Goal: Information Seeking & Learning: Check status

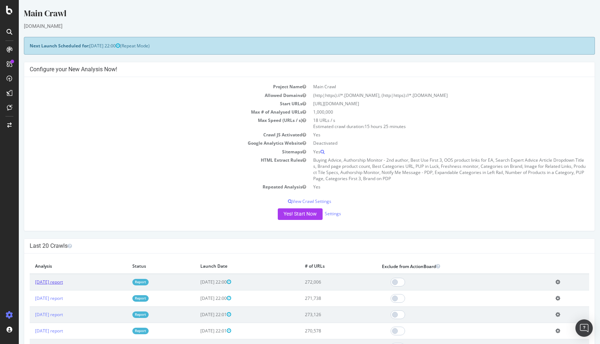
click at [63, 283] on link "[DATE] report" at bounding box center [49, 282] width 28 height 6
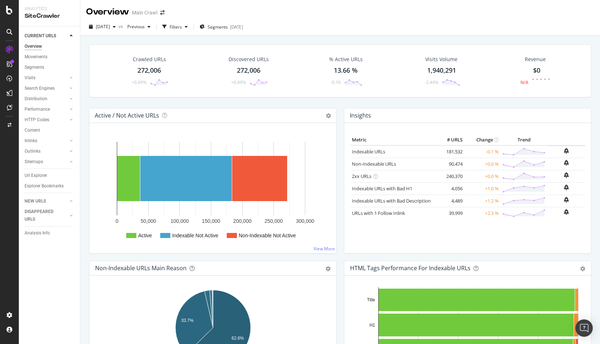
click at [139, 104] on div "Crawled URLs 272,006 +0.09% Discovered URLs 272,006 +0.09% % Active URLs 13.66 …" at bounding box center [340, 77] width 510 height 64
click at [149, 61] on div "Crawled URLs" at bounding box center [149, 59] width 33 height 7
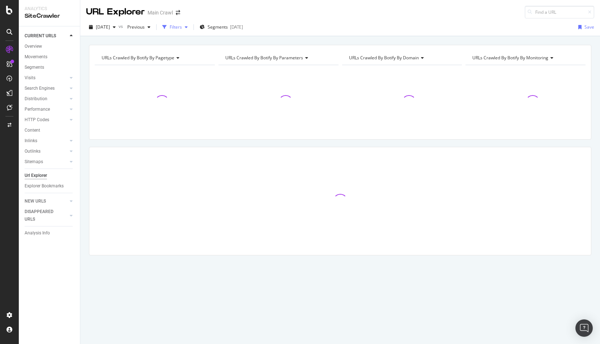
click at [182, 28] on div "Filters" at bounding box center [176, 27] width 12 height 6
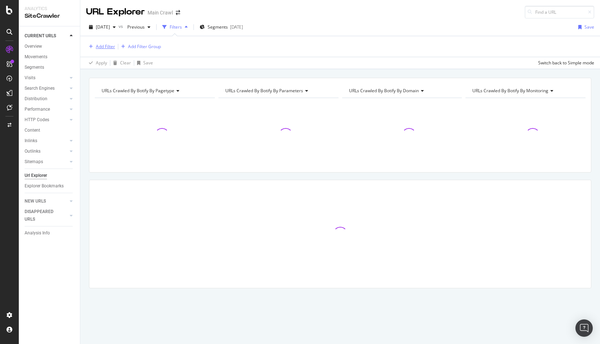
click at [109, 47] on div "Add Filter" at bounding box center [105, 46] width 19 height 6
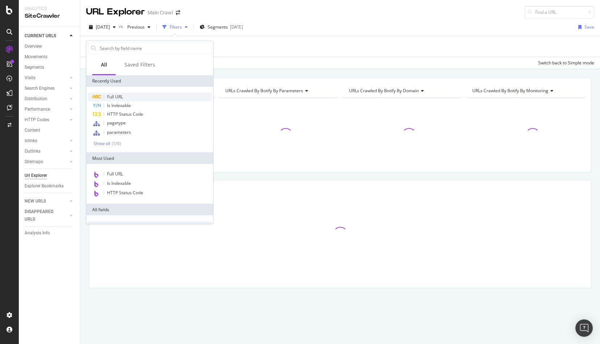
click at [121, 96] on span "Full URL" at bounding box center [115, 97] width 16 height 6
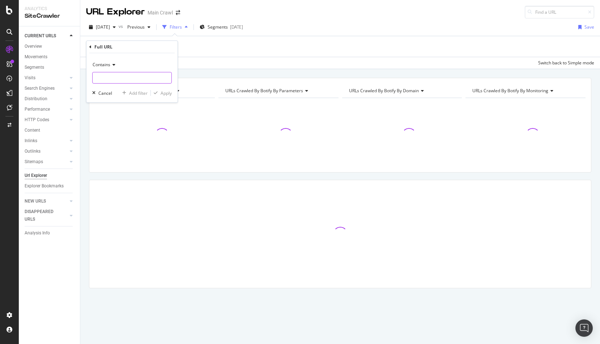
click at [114, 78] on input "text" at bounding box center [132, 78] width 79 height 12
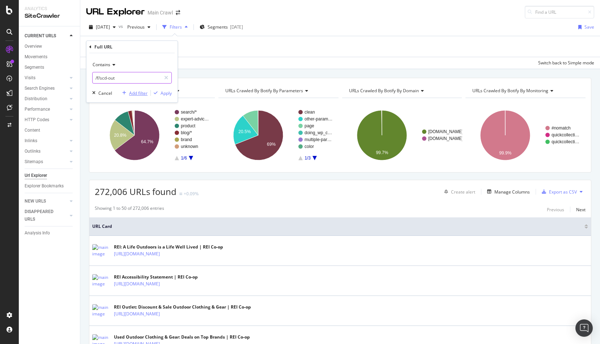
type input "/f/scd-out"
click at [146, 92] on div "Add filter" at bounding box center [138, 93] width 18 height 6
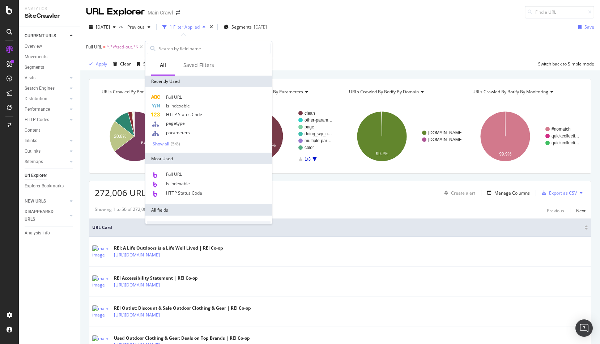
click at [397, 42] on div "Full URL = ^.*/f/scd-out.*$ Add Filter Add Filter Group" at bounding box center [340, 47] width 508 height 22
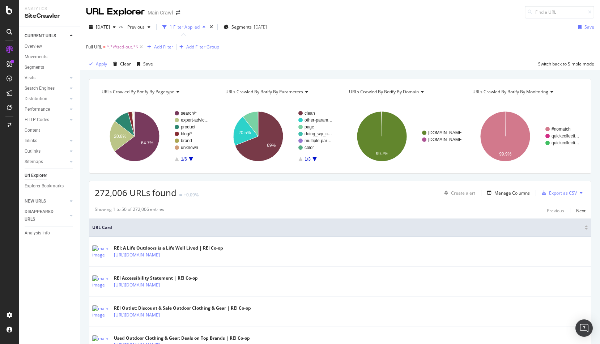
click at [127, 48] on span "^.*/f/scd-out.*$" at bounding box center [122, 47] width 31 height 10
click at [159, 93] on div "button" at bounding box center [156, 92] width 10 height 4
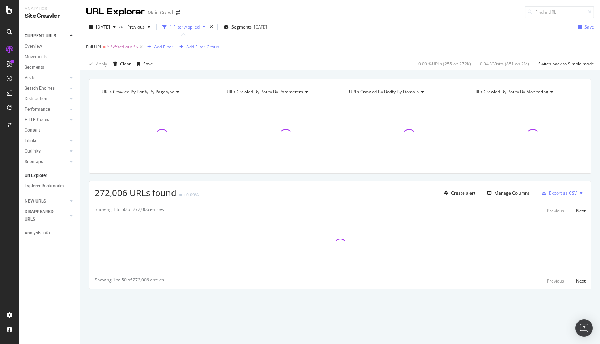
click at [356, 49] on div "Full URL = ^.*/f/scd-out.*$ Add Filter Add Filter Group" at bounding box center [340, 47] width 508 height 22
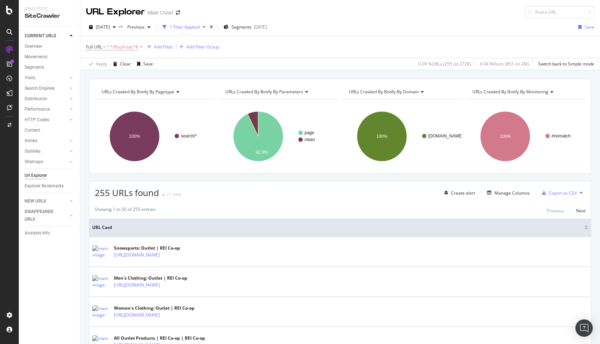
click at [396, 19] on div "2025 Oct. 2nd vs Previous 1 Filter Applied Segments 2025-09-03 Save Full URL = …" at bounding box center [340, 44] width 520 height 52
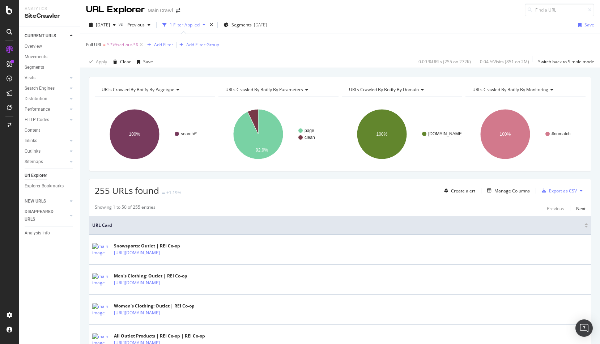
click at [399, 21] on div "2025 Oct. 2nd vs Previous 1 Filter Applied Segments 2025-09-03 Save" at bounding box center [340, 26] width 520 height 14
drag, startPoint x: 310, startPoint y: 137, endPoint x: 312, endPoint y: 187, distance: 50.0
click at [310, 137] on text "clean" at bounding box center [310, 137] width 10 height 5
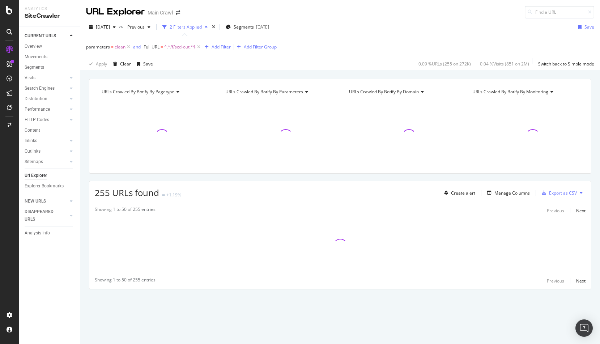
click at [303, 177] on div "URLs Crawled By Botify By pagetype Chart (by Value) Table Expand Export as CSV …" at bounding box center [340, 197] width 520 height 236
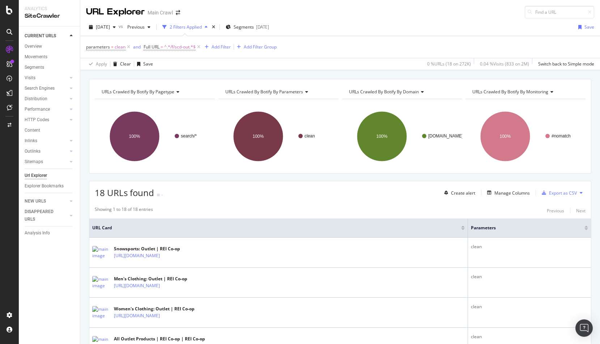
click at [416, 26] on div "2025 Oct. 2nd vs Previous 2 Filters Applied Segments 2025-09-03 Save" at bounding box center [340, 28] width 520 height 14
click at [384, 47] on div "parameters = clean and Full URL = ^.*/f/scd-out.*$ Add Filter Add Filter Group" at bounding box center [340, 47] width 508 height 22
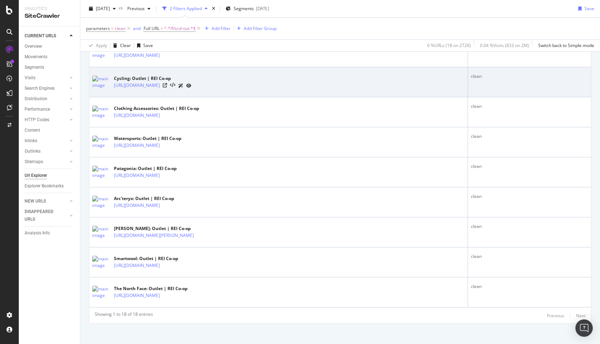
scroll to position [472, 0]
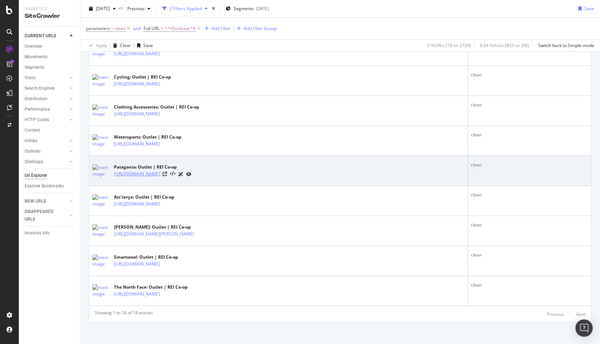
click at [160, 175] on link "[URL][DOMAIN_NAME]" at bounding box center [137, 173] width 46 height 7
click at [167, 174] on icon at bounding box center [165, 174] width 4 height 4
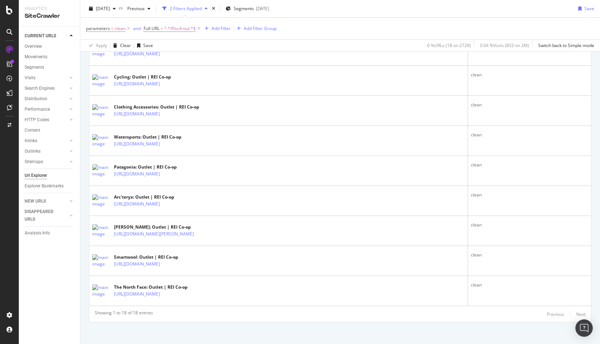
click at [500, 12] on div "2025 Oct. 2nd vs Previous 2 Filters Applied Segments 2025-09-03 Save" at bounding box center [340, 10] width 520 height 14
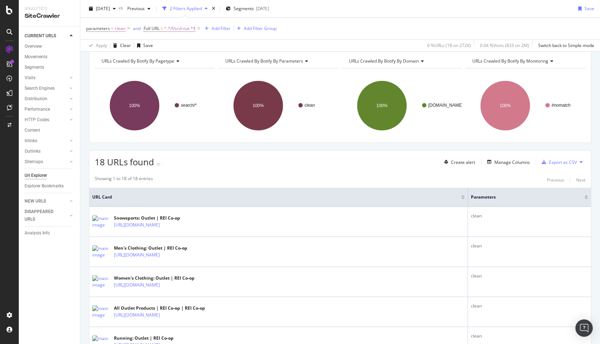
scroll to position [0, 0]
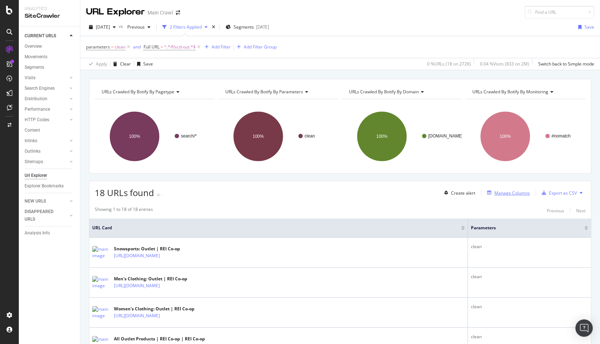
click at [501, 192] on div "Manage Columns" at bounding box center [512, 193] width 35 height 6
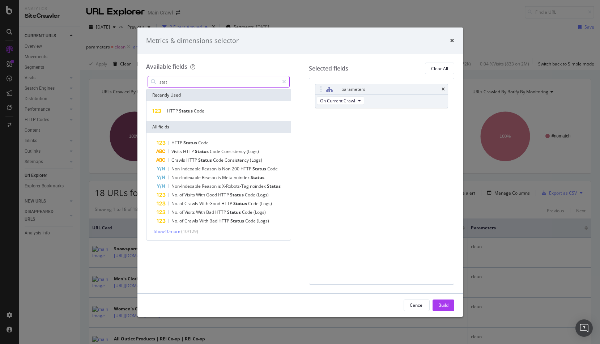
click at [209, 81] on input "stat" at bounding box center [219, 81] width 120 height 11
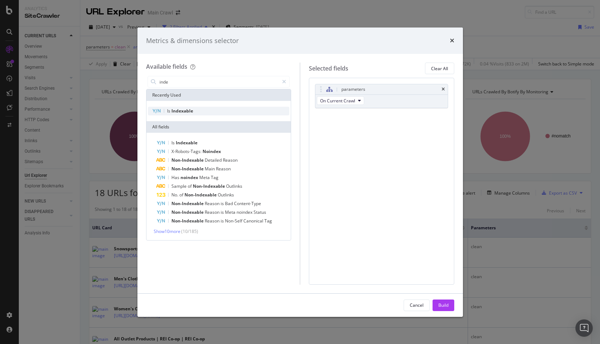
click at [199, 110] on div "Is Indexable" at bounding box center [219, 111] width 142 height 9
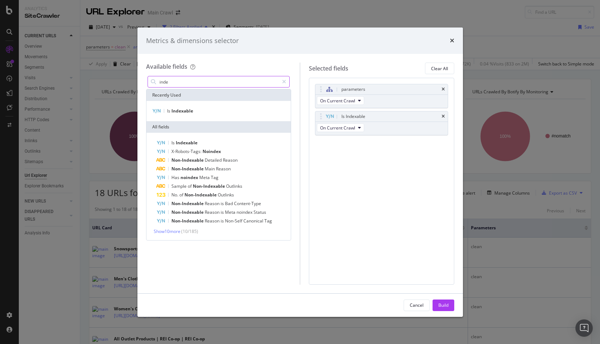
click at [193, 82] on input "inde" at bounding box center [219, 81] width 120 height 11
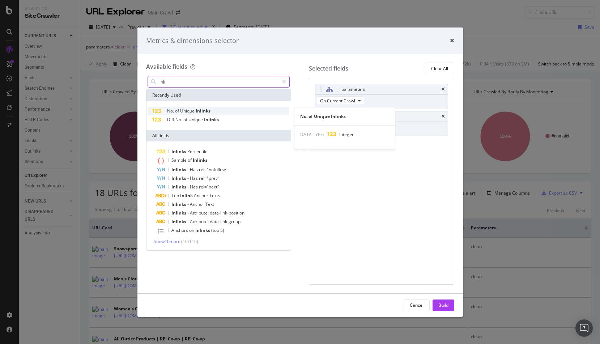
type input "inli"
click at [200, 108] on span "Inlinks" at bounding box center [203, 111] width 15 height 6
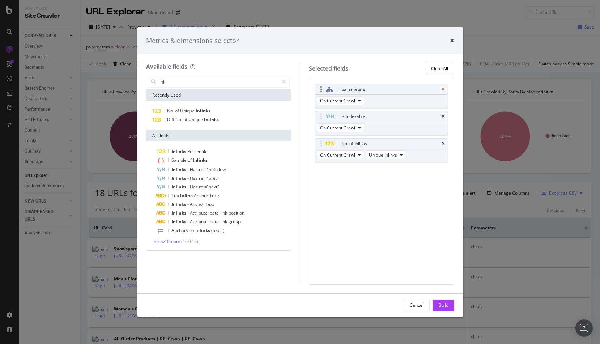
click at [443, 88] on icon "times" at bounding box center [443, 89] width 3 height 4
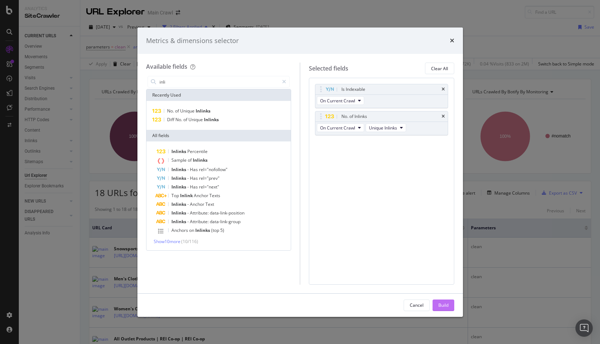
click at [443, 303] on div "Build" at bounding box center [444, 305] width 10 height 6
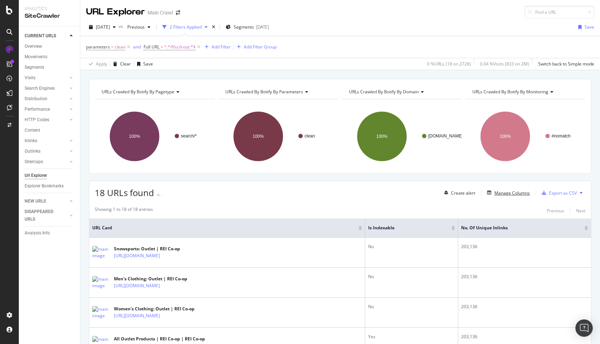
scroll to position [37, 0]
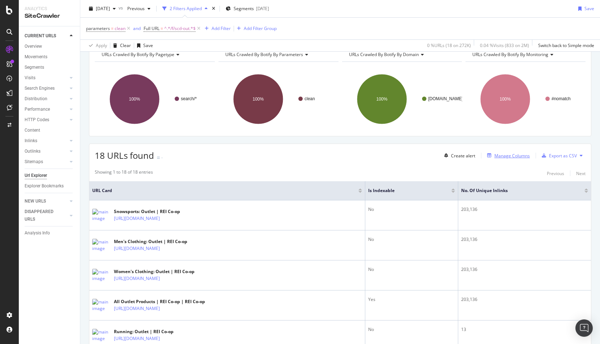
click at [515, 159] on div "Manage Columns" at bounding box center [508, 156] width 46 height 8
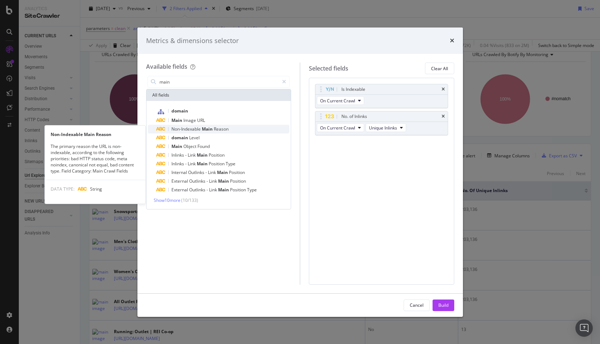
type input "main"
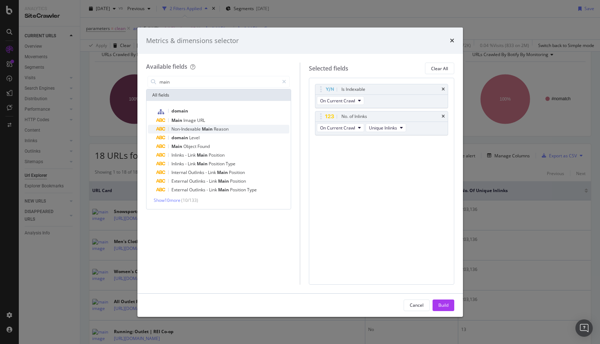
click at [215, 128] on span "Reason" at bounding box center [221, 129] width 15 height 6
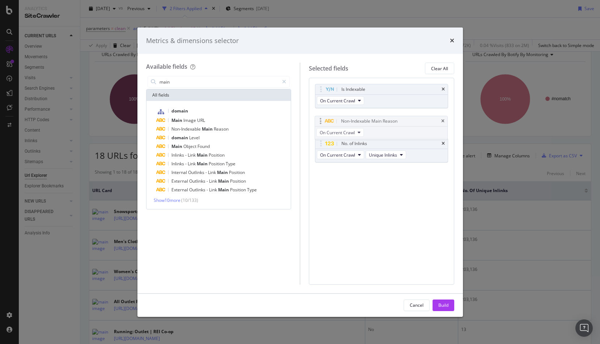
drag, startPoint x: 323, startPoint y: 145, endPoint x: 323, endPoint y: 122, distance: 22.4
click at [323, 122] on body "Analytics SiteCrawler CURRENT URLS Overview Movements Segments Visits Analysis …" at bounding box center [300, 172] width 600 height 344
click at [442, 305] on div "Build" at bounding box center [444, 305] width 10 height 6
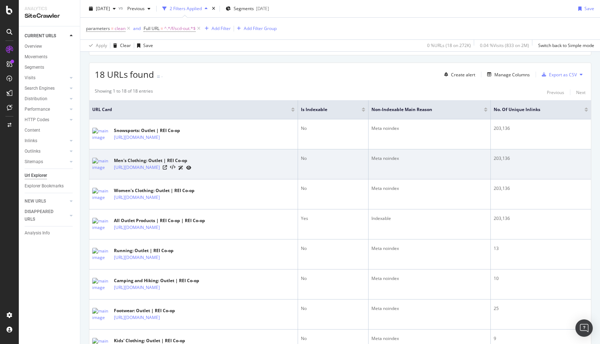
scroll to position [118, 0]
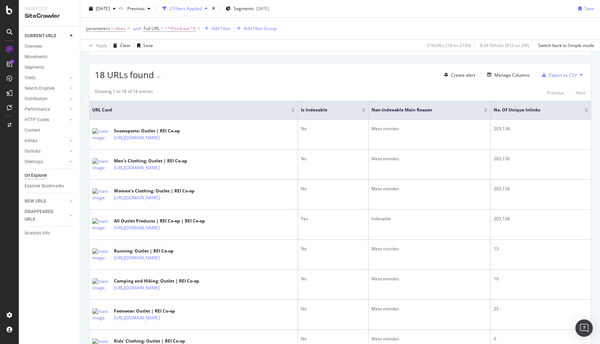
click at [488, 111] on div at bounding box center [486, 111] width 4 height 2
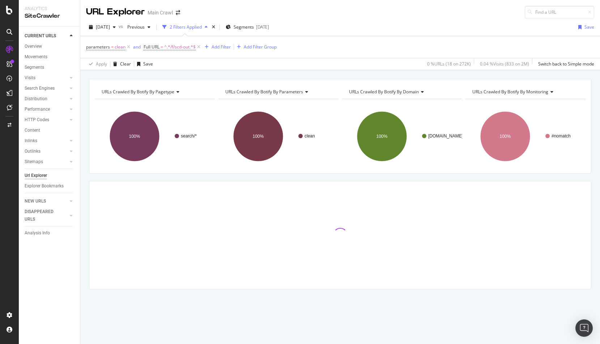
click at [432, 175] on div "URLs Crawled By Botify By pagetype Chart (by Value) Table Expand Export as CSV …" at bounding box center [340, 197] width 520 height 236
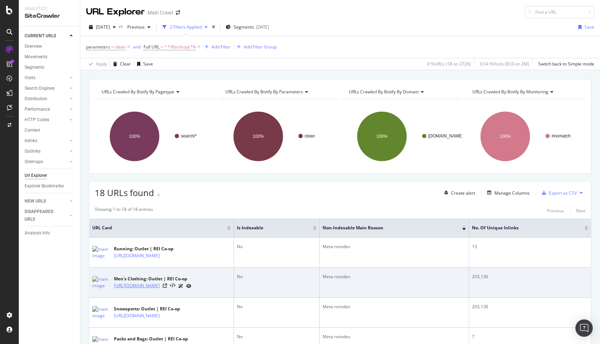
copy link "[URL][DOMAIN_NAME]"
click at [191, 288] on div "[URL][DOMAIN_NAME]" at bounding box center [152, 286] width 77 height 8
click at [167, 288] on icon at bounding box center [165, 286] width 4 height 4
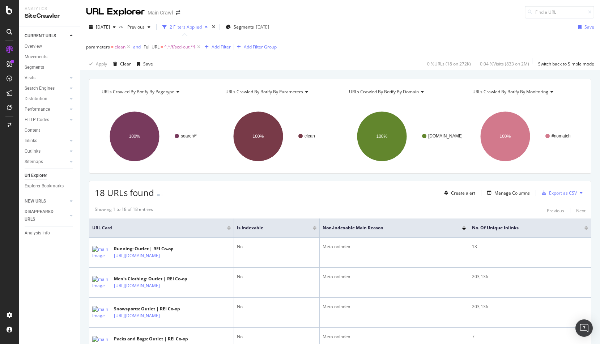
click at [418, 15] on div "URL Explorer Main Crawl" at bounding box center [340, 9] width 520 height 18
click at [458, 26] on div "2025 Oct. 2nd vs Previous 2 Filters Applied Segments 2025-09-03 Save" at bounding box center [340, 28] width 520 height 14
click at [582, 26] on div "button" at bounding box center [580, 27] width 9 height 4
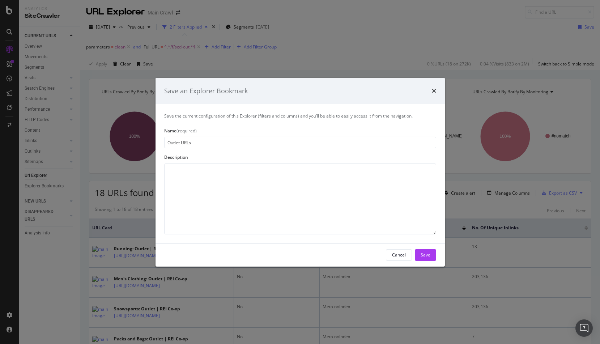
click at [166, 143] on input "Outlet URLs" at bounding box center [300, 143] width 272 height 12
drag, startPoint x: 202, startPoint y: 144, endPoint x: 215, endPoint y: 143, distance: 12.7
click at [215, 143] on input "Allowed Outlet Shopping URLs" at bounding box center [300, 143] width 272 height 12
drag, startPoint x: 217, startPoint y: 143, endPoint x: 201, endPoint y: 143, distance: 15.9
click at [201, 143] on input "Allowed Outlet Shopping URLs" at bounding box center [300, 143] width 272 height 12
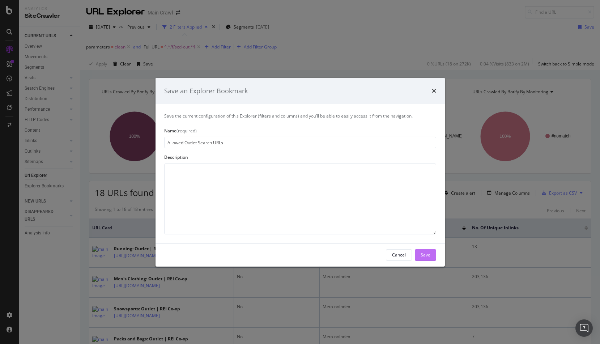
type input "Allowed Outlet Search URLs"
click at [422, 251] on div "Save" at bounding box center [426, 255] width 10 height 11
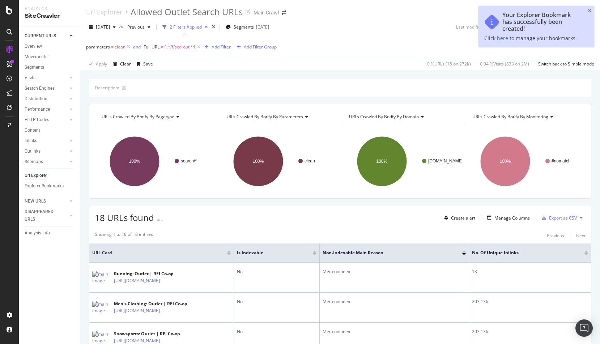
click at [389, 22] on div "2025 Oct. 2nd vs Previous 2 Filters Applied Segments 2025-09-03 Last modificati…" at bounding box center [340, 28] width 520 height 14
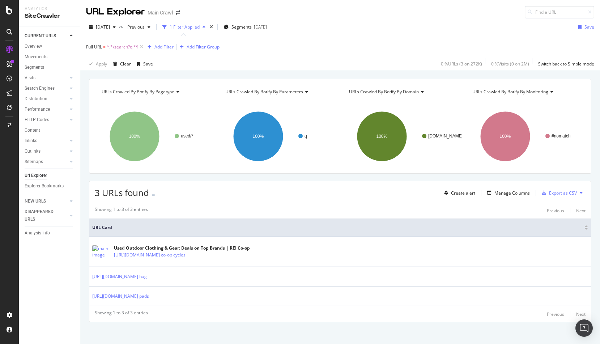
click at [11, 16] on div at bounding box center [9, 172] width 19 height 344
click at [9, 10] on icon at bounding box center [9, 10] width 7 height 9
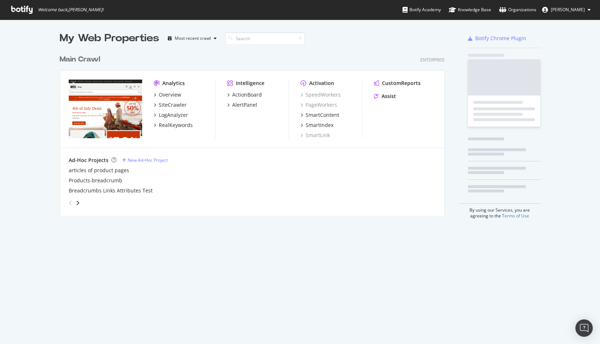
scroll to position [344, 600]
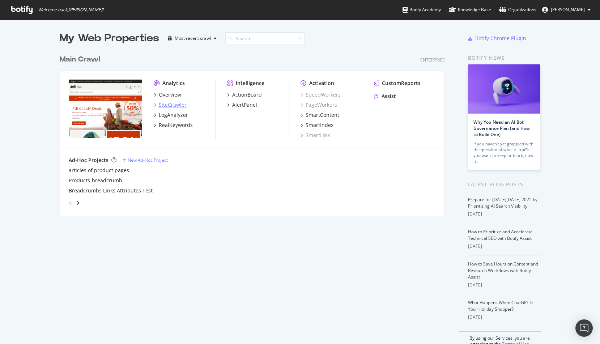
click at [170, 104] on div "SiteCrawler" at bounding box center [173, 104] width 28 height 7
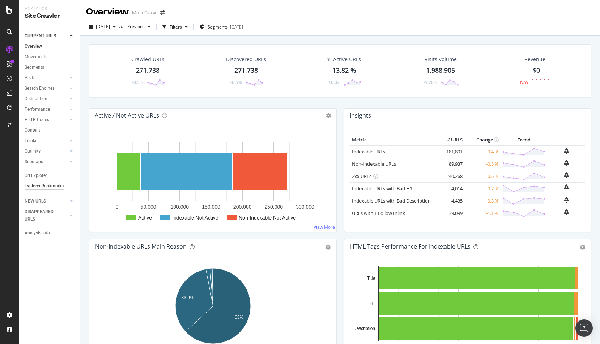
click at [39, 185] on div "Explorer Bookmarks" at bounding box center [44, 186] width 39 height 8
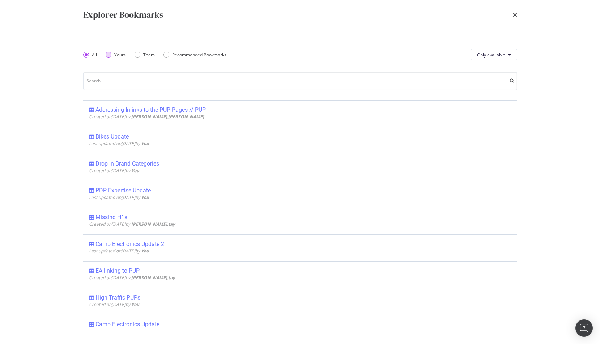
click at [117, 55] on div "Yours" at bounding box center [120, 55] width 12 height 6
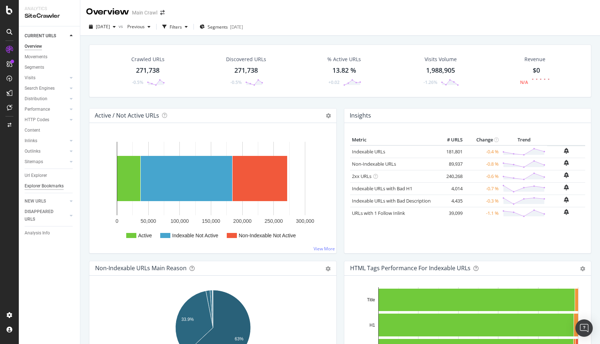
click at [38, 186] on div "Explorer Bookmarks" at bounding box center [44, 186] width 39 height 8
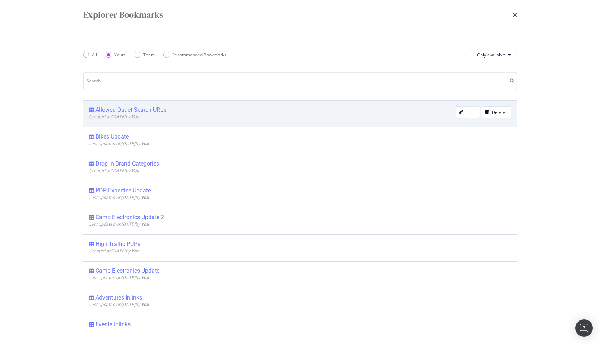
click at [130, 110] on div "Allowed Outlet Search URLs" at bounding box center [131, 109] width 71 height 7
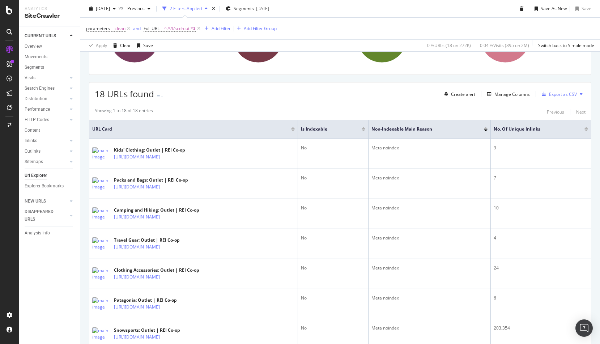
scroll to position [118, 0]
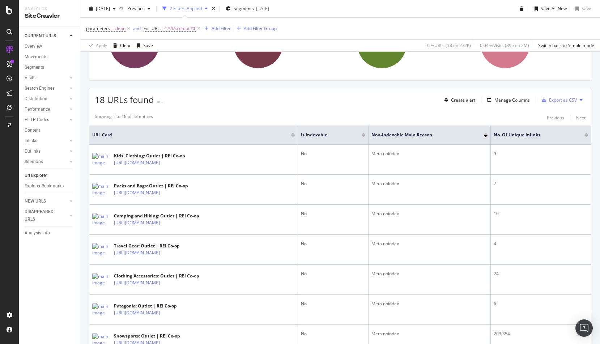
click at [295, 136] on div at bounding box center [293, 136] width 4 height 2
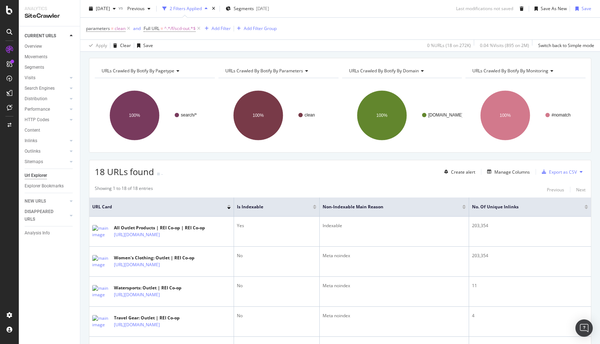
scroll to position [71, 0]
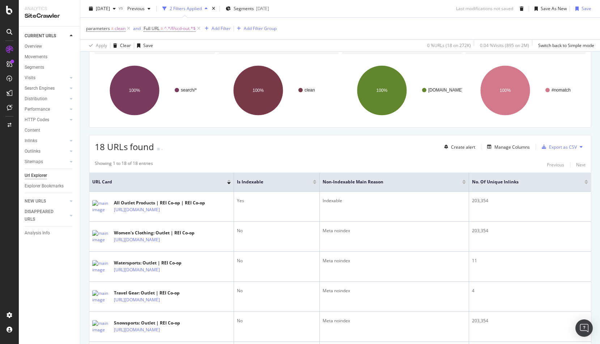
click at [230, 181] on div at bounding box center [229, 181] width 4 height 2
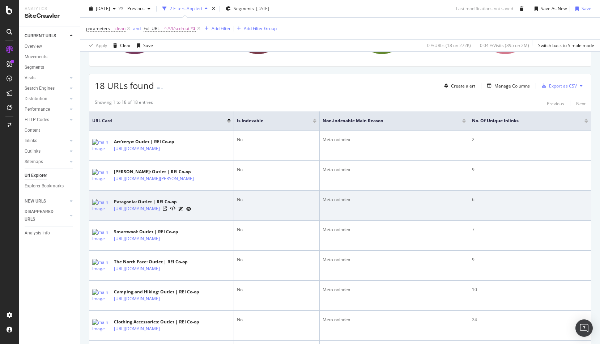
scroll to position [134, 0]
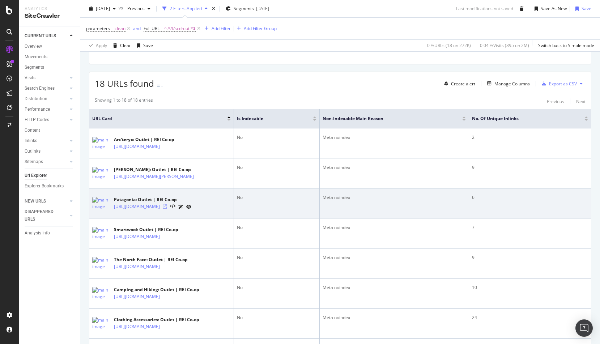
click at [167, 209] on icon at bounding box center [165, 206] width 4 height 4
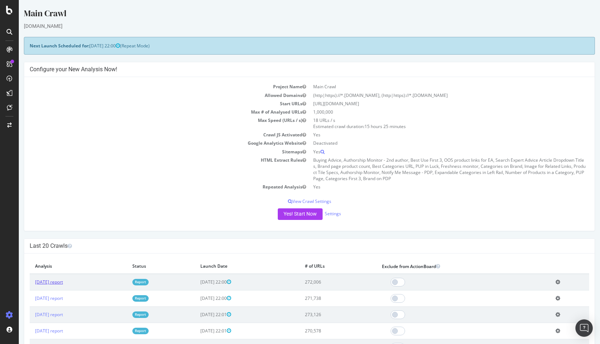
click at [63, 282] on link "[DATE] report" at bounding box center [49, 282] width 28 height 6
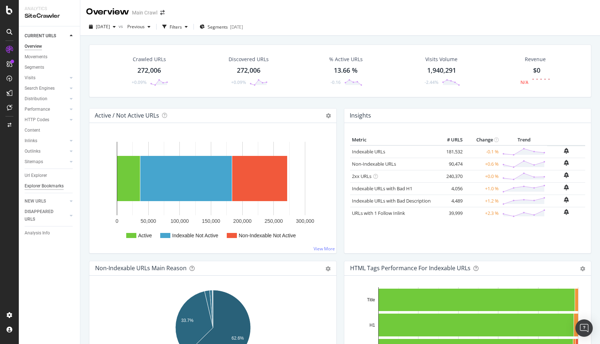
click at [43, 186] on div "Explorer Bookmarks" at bounding box center [44, 186] width 39 height 8
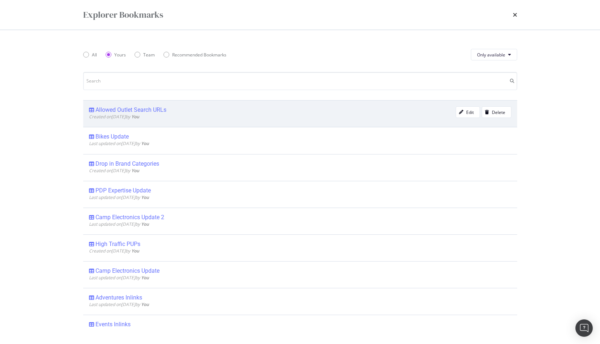
click at [153, 109] on div "Allowed Outlet Search URLs" at bounding box center [131, 109] width 71 height 7
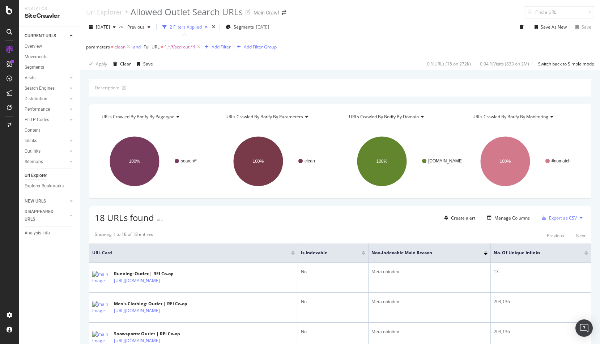
click at [397, 34] on div "[DATE] vs Previous 2 Filters Applied Segments [DATE] Save As New Save" at bounding box center [340, 28] width 520 height 14
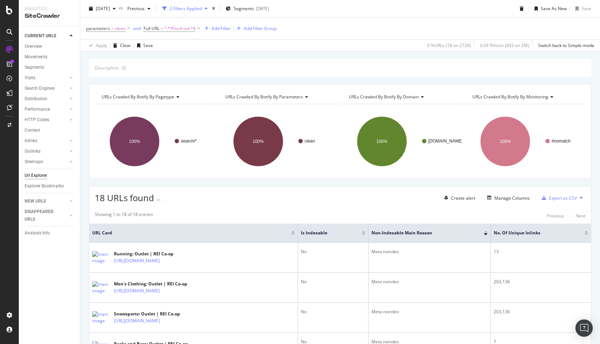
scroll to position [20, 0]
click at [300, 204] on div "18 URLs found - Create alert Manage Columns Export as CSV" at bounding box center [340, 196] width 502 height 18
click at [511, 200] on div "Manage Columns" at bounding box center [512, 198] width 35 height 6
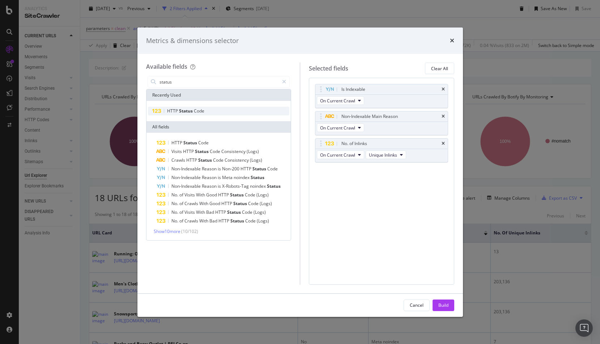
type input "status"
click at [231, 107] on div "HTTP Status Code" at bounding box center [219, 111] width 142 height 9
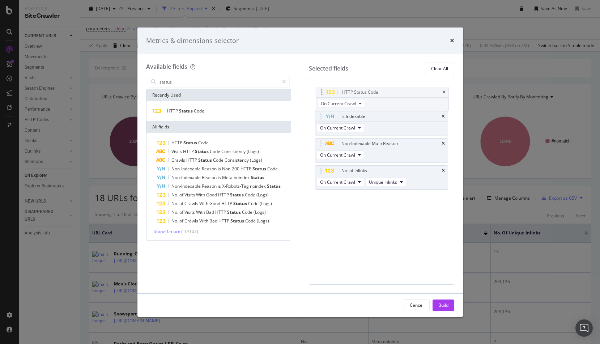
drag, startPoint x: 321, startPoint y: 130, endPoint x: 322, endPoint y: 90, distance: 39.5
click at [322, 90] on body "Analytics SiteCrawler CURRENT URLS Overview Movements Segments Visits Analysis …" at bounding box center [300, 172] width 600 height 344
click at [441, 304] on div "Build" at bounding box center [444, 305] width 10 height 6
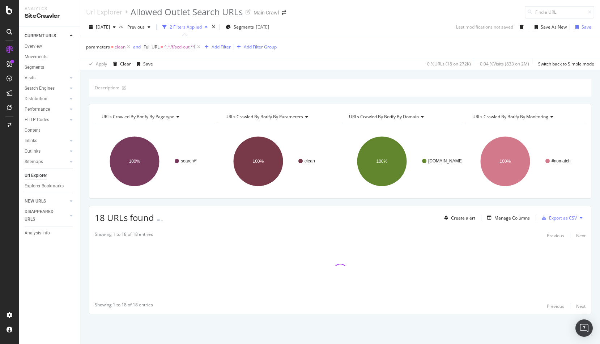
click at [299, 203] on div "Description: URLs Crawled By Botify By pagetype Chart (by Value) Table Expand E…" at bounding box center [340, 209] width 520 height 261
